Goal: Information Seeking & Learning: Learn about a topic

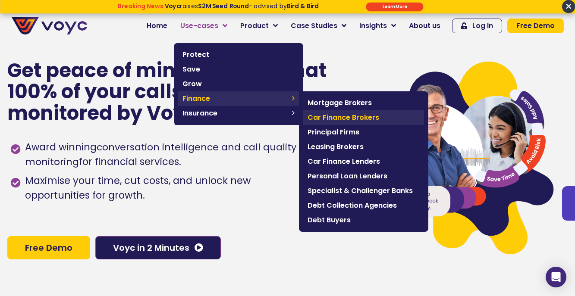
click at [341, 114] on span "Car Finance Brokers" at bounding box center [364, 118] width 112 height 10
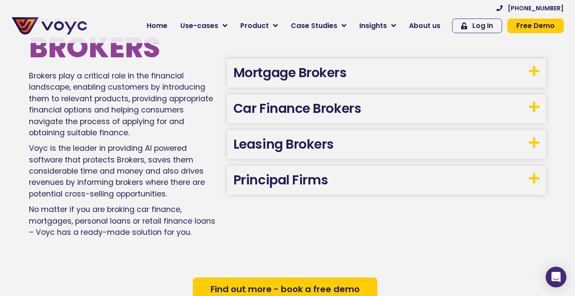
scroll to position [472, 0]
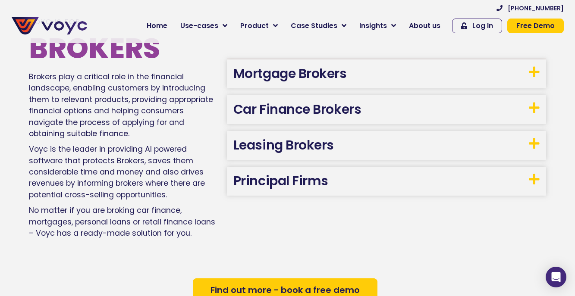
click at [309, 118] on link "Car Finance Brokers" at bounding box center [297, 109] width 128 height 19
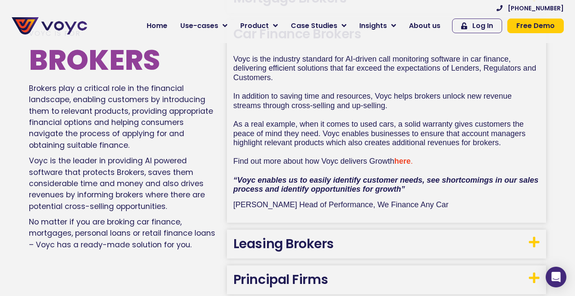
scroll to position [501, 0]
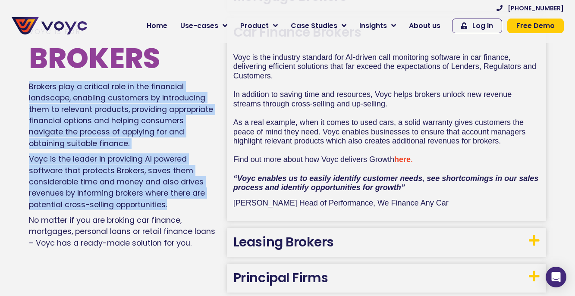
drag, startPoint x: 169, startPoint y: 204, endPoint x: 26, endPoint y: 88, distance: 183.4
click at [26, 88] on div "Voyc is for Brokers Brokers play a critical role in the financial landscape, en…" at bounding box center [287, 137] width 575 height 364
click at [16, 91] on div "Voyc is for Brokers Brokers play a critical role in the financial landscape, en…" at bounding box center [287, 137] width 575 height 364
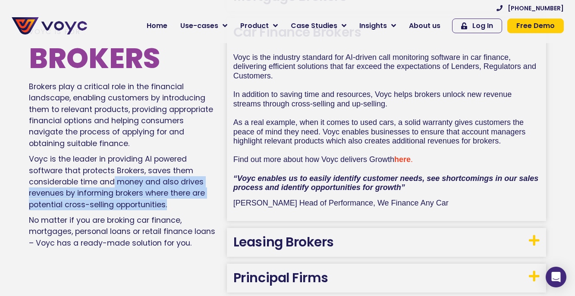
drag, startPoint x: 170, startPoint y: 206, endPoint x: 113, endPoint y: 180, distance: 61.8
click at [113, 180] on p "Voyc is the leader in providing AI powered software that protects Brokers, save…" at bounding box center [123, 182] width 189 height 57
click at [188, 152] on div "Brokers play a critical role in the financial landscape, enabling customers by …" at bounding box center [123, 165] width 189 height 168
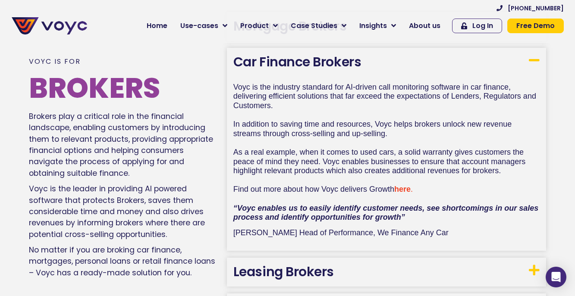
scroll to position [470, 0]
